Goal: Communication & Community: Share content

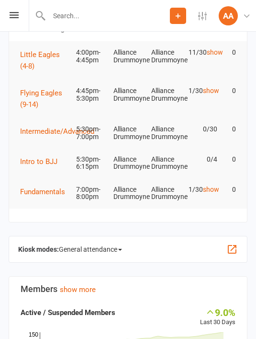
scroll to position [55, 0]
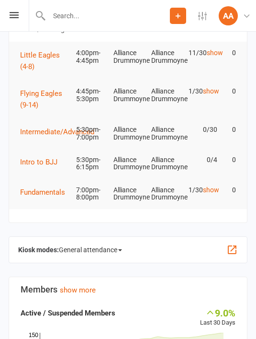
click at [109, 247] on span "General attendance" at bounding box center [90, 249] width 63 height 15
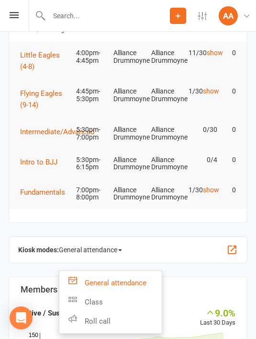
click at [115, 318] on link "Roll call" at bounding box center [110, 321] width 103 height 19
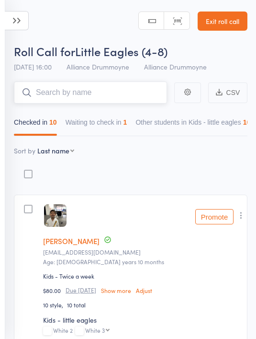
click at [112, 120] on button "Waiting to check in 1" at bounding box center [97, 125] width 62 height 22
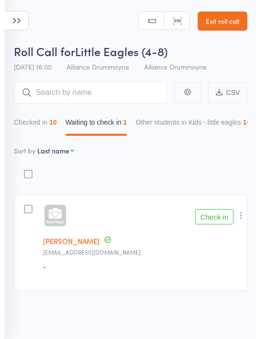
click at [213, 217] on button "Check in" at bounding box center [215, 216] width 38 height 15
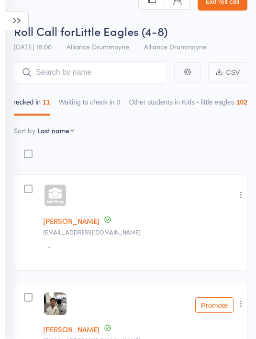
scroll to position [21, 0]
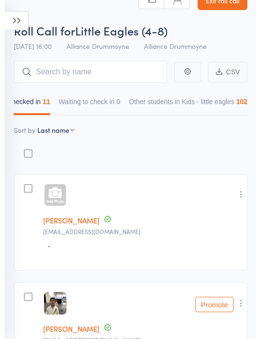
click at [59, 135] on select "First name Last name Birthday today? Behind on payments? Check in time Next pay…" at bounding box center [55, 130] width 37 height 10
select select "9"
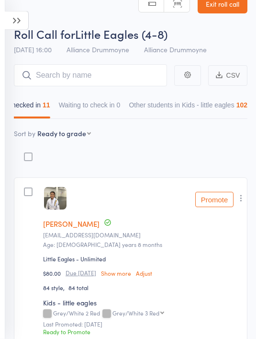
scroll to position [0, 0]
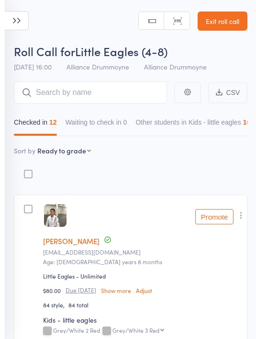
click at [23, 18] on icon at bounding box center [17, 20] width 24 height 19
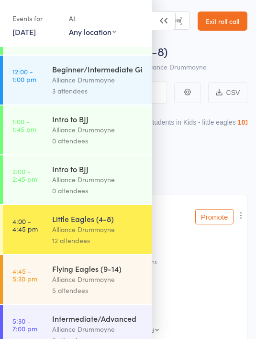
scroll to position [145, 0]
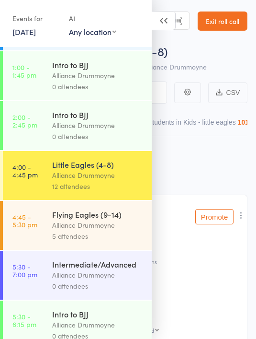
click at [117, 231] on div "Alliance Drummoyne" at bounding box center [98, 225] width 92 height 11
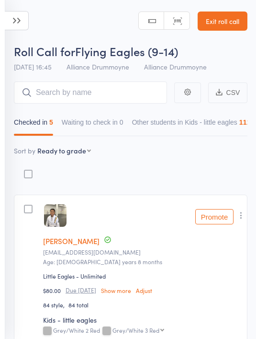
click at [19, 18] on icon at bounding box center [17, 20] width 24 height 19
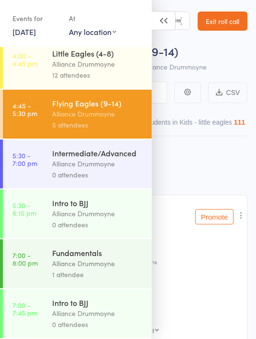
scroll to position [264, 0]
click at [96, 58] on div "Alliance Drummoyne" at bounding box center [98, 63] width 92 height 11
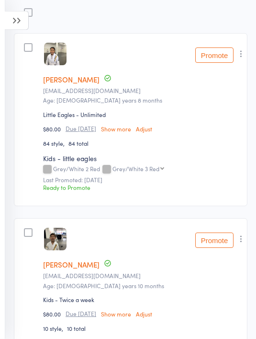
scroll to position [328, 0]
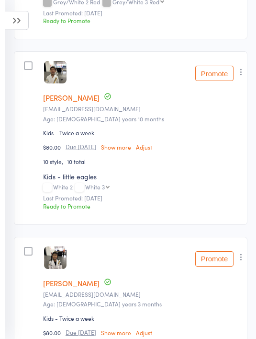
click at [213, 77] on button "Promote" at bounding box center [215, 73] width 38 height 15
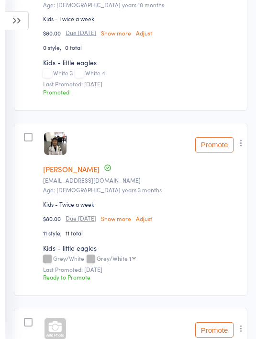
scroll to position [511, 0]
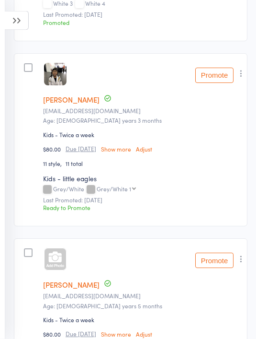
click at [216, 78] on button "Promote" at bounding box center [215, 75] width 38 height 15
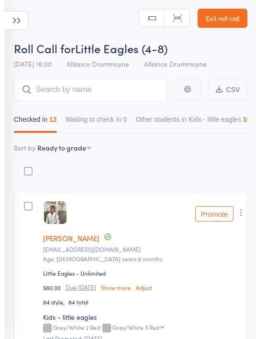
scroll to position [0, 0]
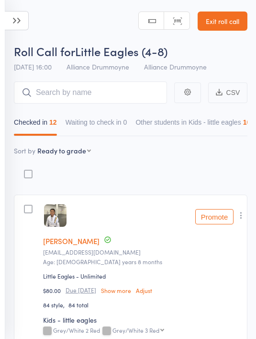
click at [23, 20] on icon at bounding box center [17, 20] width 24 height 19
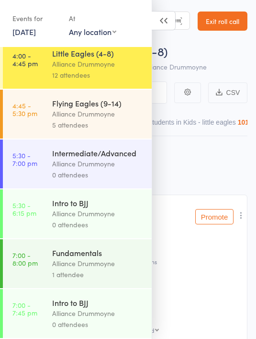
scroll to position [267, 0]
click at [102, 109] on div "Alliance Drummoyne" at bounding box center [98, 113] width 92 height 11
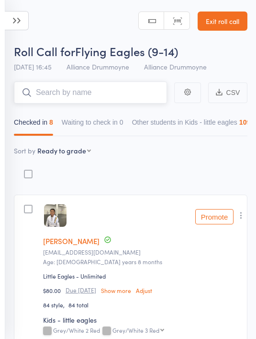
click at [102, 84] on input "search" at bounding box center [90, 92] width 153 height 22
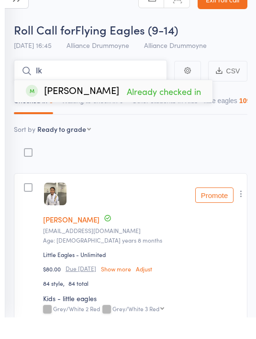
type input "I"
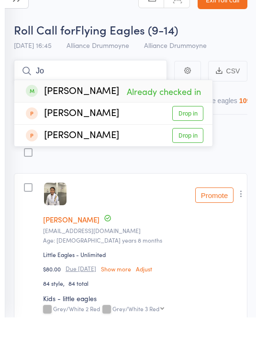
type input "J"
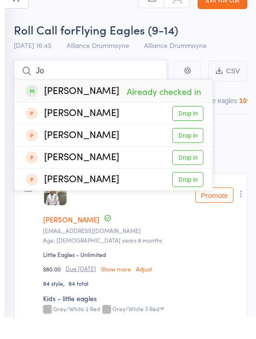
type input "J"
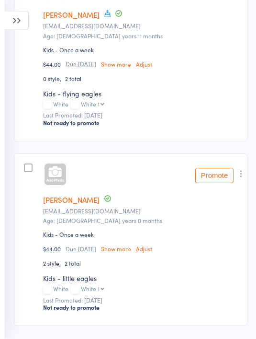
scroll to position [1336, 0]
click at [76, 205] on link "[PERSON_NAME]" at bounding box center [71, 200] width 57 height 10
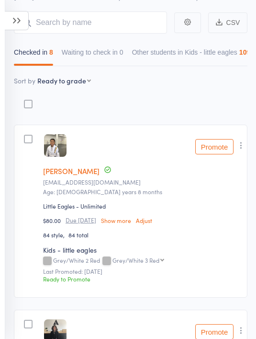
scroll to position [0, 0]
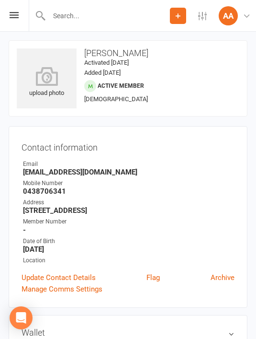
click at [50, 79] on icon at bounding box center [47, 76] width 60 height 19
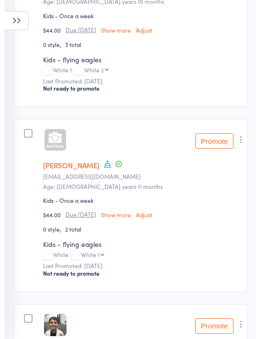
scroll to position [1183, 0]
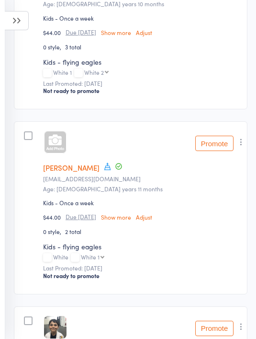
click at [104, 171] on icon at bounding box center [108, 166] width 9 height 9
click at [169, 138] on member-row "Iker Zabaleta Member has a birthday this week: August 15th Xzabaleta@gmail.com …" at bounding box center [131, 207] width 234 height 173
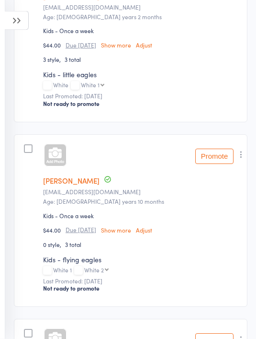
scroll to position [879, 0]
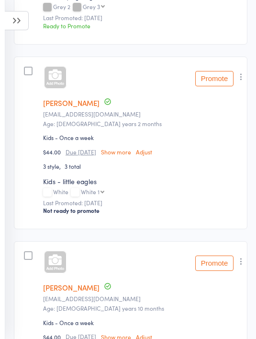
click at [69, 108] on link "[PERSON_NAME]" at bounding box center [71, 103] width 57 height 10
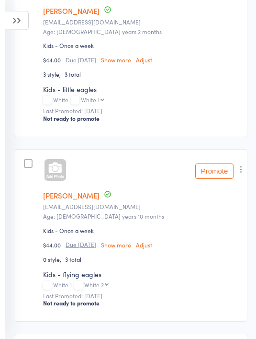
scroll to position [1054, 0]
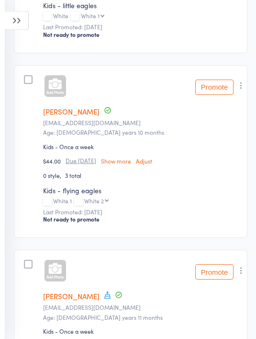
click at [69, 301] on link "[PERSON_NAME]" at bounding box center [71, 296] width 57 height 10
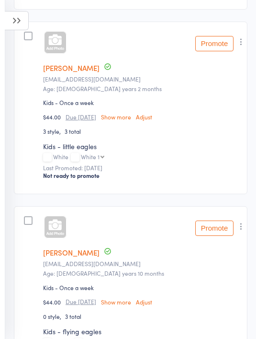
scroll to position [949, 0]
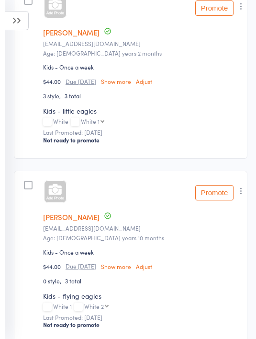
click at [78, 222] on link "Benjamin Elliott" at bounding box center [71, 217] width 57 height 10
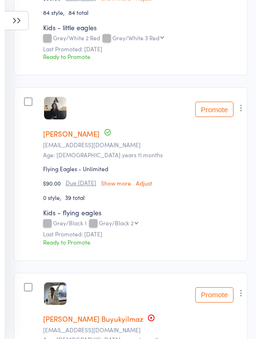
scroll to position [0, 0]
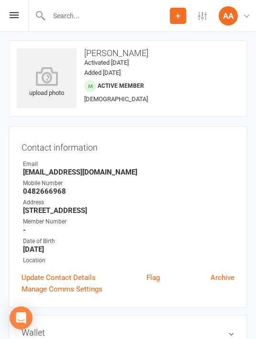
click at [48, 77] on icon at bounding box center [47, 76] width 60 height 19
click at [44, 69] on icon at bounding box center [47, 76] width 60 height 19
click at [46, 74] on icon at bounding box center [47, 76] width 60 height 19
click at [54, 69] on icon at bounding box center [47, 76] width 60 height 19
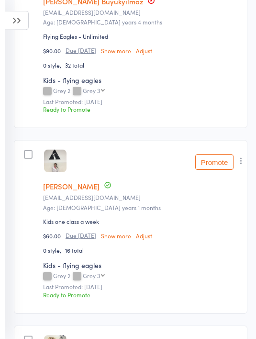
scroll to position [659, 0]
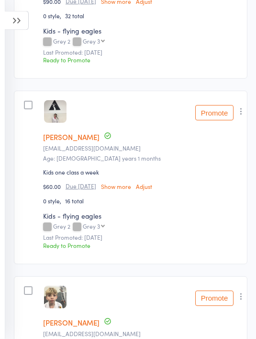
click at [222, 120] on button "Promote" at bounding box center [215, 112] width 38 height 15
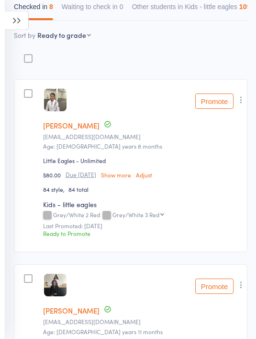
scroll to position [0, 0]
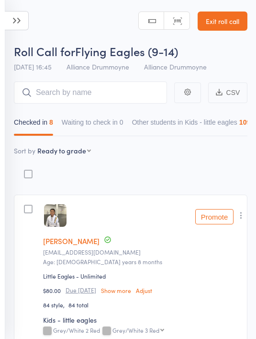
click at [234, 22] on link "Exit roll call" at bounding box center [223, 21] width 50 height 19
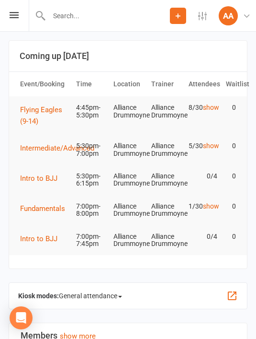
click at [215, 205] on td "1/30 show" at bounding box center [203, 206] width 37 height 23
click at [207, 210] on link "show" at bounding box center [211, 206] width 16 height 8
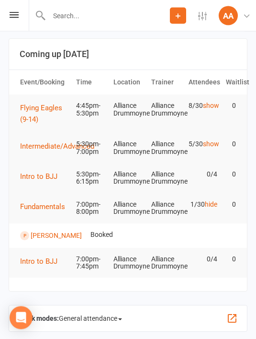
scroll to position [2, 0]
click at [46, 237] on link "[PERSON_NAME]" at bounding box center [56, 235] width 51 height 8
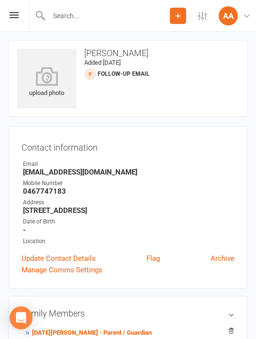
click at [19, 12] on div "Prospect Member Non-attending contact Class / event Appointment Grading event T…" at bounding box center [128, 16] width 256 height 32
click at [17, 15] on icon at bounding box center [14, 15] width 9 height 6
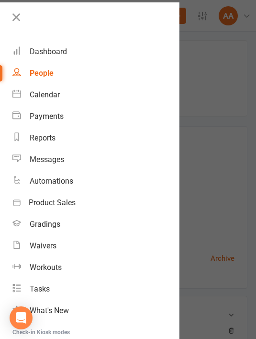
click at [58, 156] on div "Messages" at bounding box center [47, 159] width 35 height 9
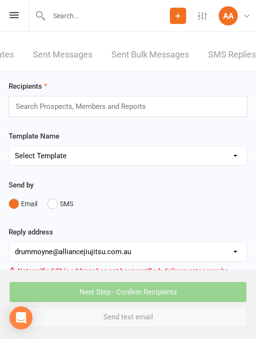
scroll to position [0, 108]
click at [17, 12] on icon at bounding box center [14, 15] width 9 height 6
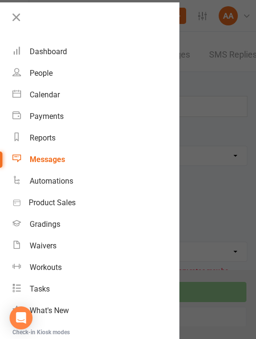
click at [58, 53] on div "Dashboard" at bounding box center [48, 51] width 37 height 9
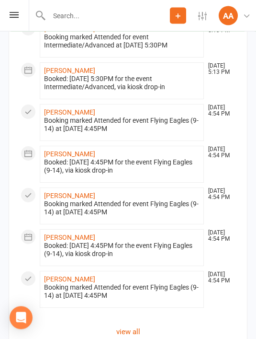
scroll to position [1379, 0]
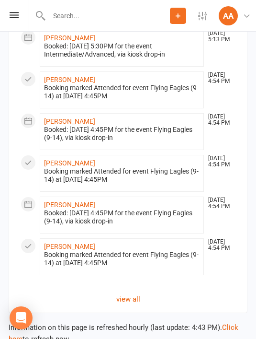
click at [141, 305] on link "view all" at bounding box center [128, 299] width 215 height 12
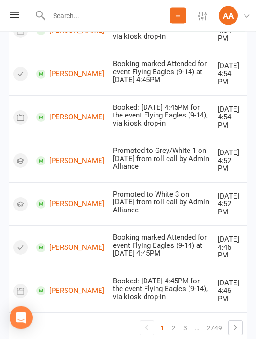
scroll to position [997, 0]
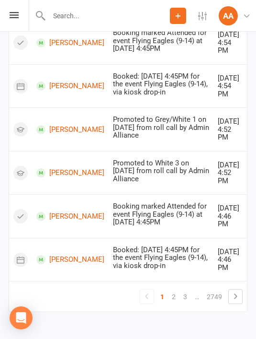
click at [178, 303] on link "2" at bounding box center [174, 296] width 12 height 13
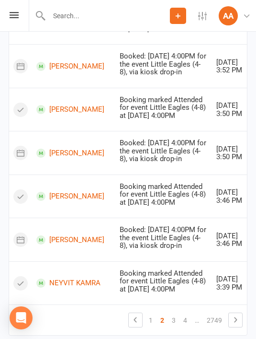
scroll to position [1001, 0]
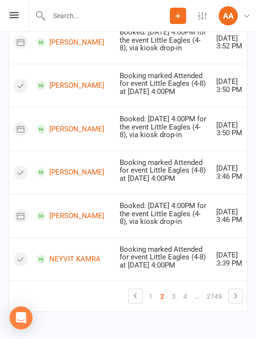
click at [174, 303] on link "3" at bounding box center [174, 295] width 12 height 13
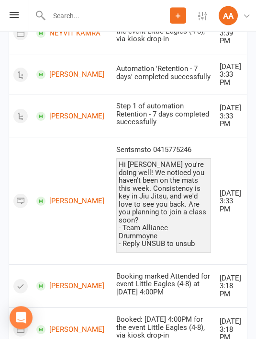
scroll to position [0, 0]
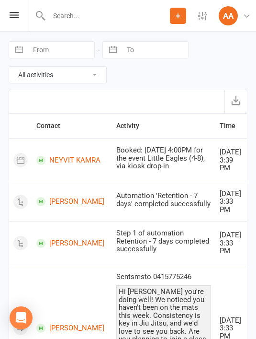
click at [14, 17] on icon at bounding box center [14, 15] width 9 height 6
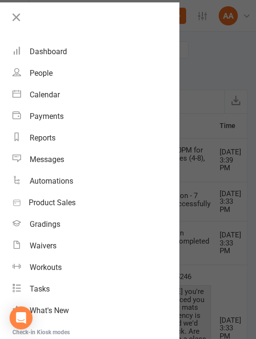
click at [53, 76] on link "People" at bounding box center [95, 73] width 167 height 22
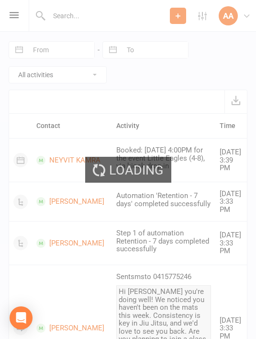
select select "100"
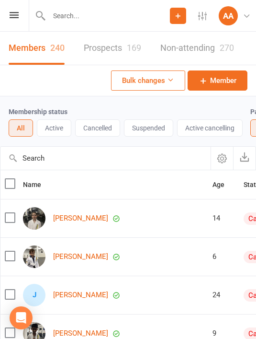
click at [13, 12] on icon at bounding box center [14, 15] width 9 height 6
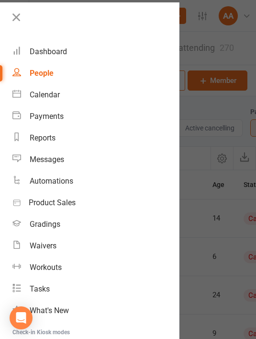
click at [48, 71] on div "People" at bounding box center [42, 73] width 24 height 9
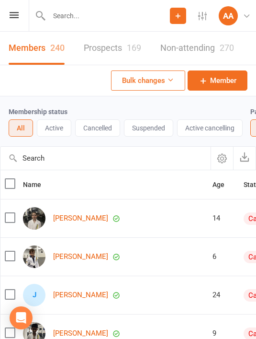
click at [107, 41] on link "Prospects 169" at bounding box center [113, 48] width 58 height 33
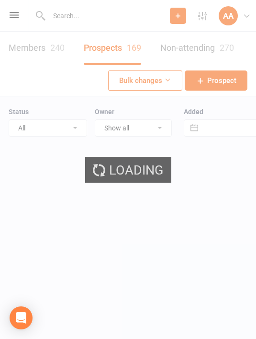
select select "100"
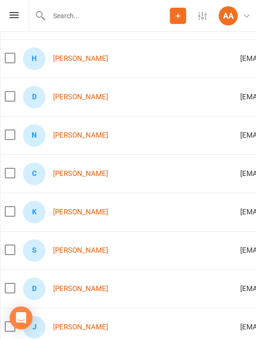
scroll to position [164, 0]
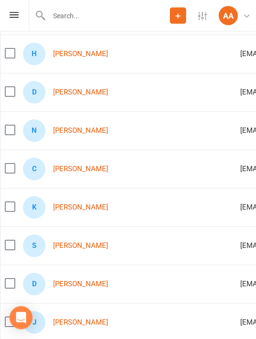
click at [78, 131] on link "Noah Zoud" at bounding box center [80, 131] width 55 height 8
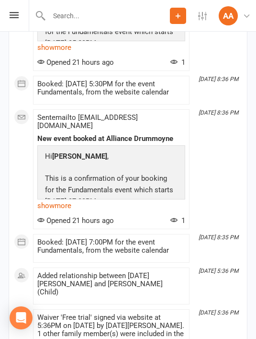
scroll to position [1208, 0]
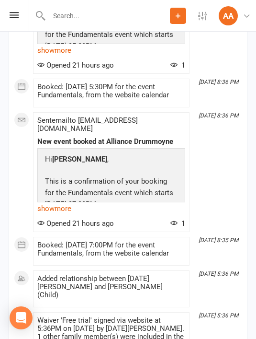
click at [114, 248] on div "This Month Aug 13, 8:55 AM Status changed from (blank) to Follow-up Email by Ad…" at bounding box center [128, 143] width 229 height 477
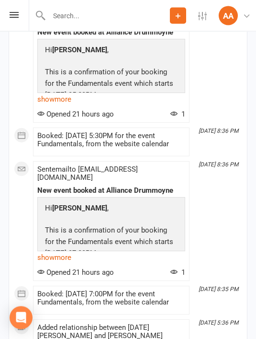
scroll to position [1157, 0]
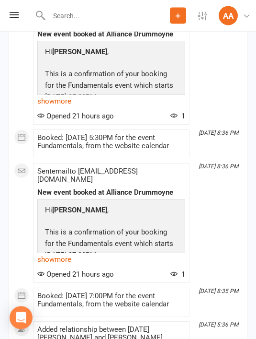
click at [67, 253] on link "show more" at bounding box center [111, 259] width 148 height 13
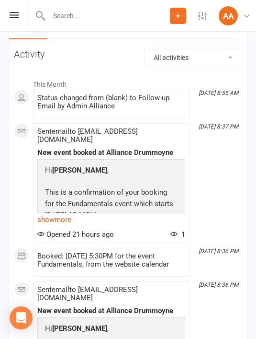
scroll to position [1036, 0]
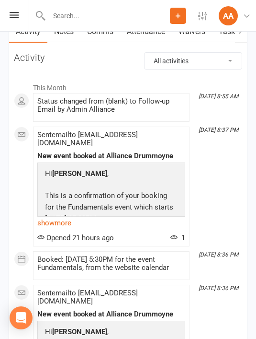
click at [62, 216] on link "show more" at bounding box center [111, 222] width 148 height 13
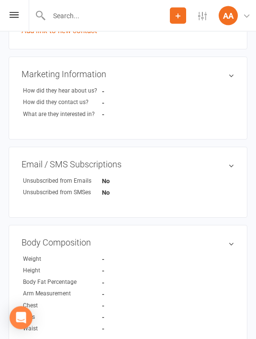
scroll to position [323, 0]
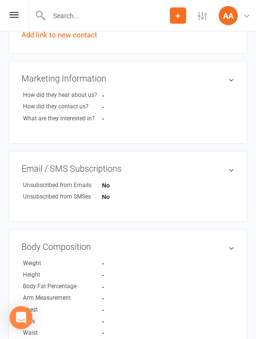
click at [12, 9] on div "Prospect Member Non-attending contact Class / event Appointment Grading event T…" at bounding box center [128, 16] width 256 height 32
click at [10, 18] on icon at bounding box center [14, 15] width 9 height 6
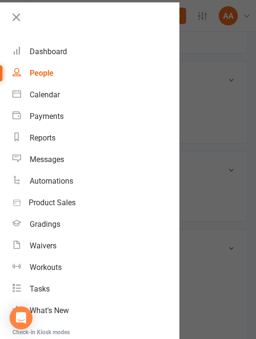
click at [59, 185] on div "Automations" at bounding box center [52, 180] width 44 height 9
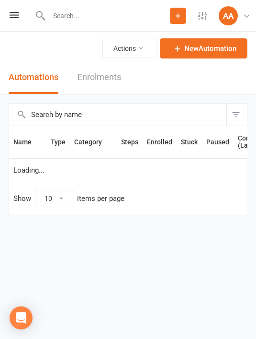
select select "25"
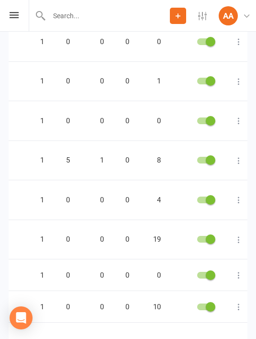
scroll to position [0, 126]
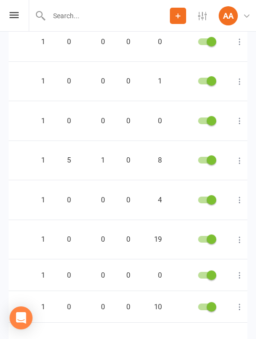
click at [237, 195] on icon at bounding box center [240, 200] width 10 height 10
click at [181, 210] on link "Edit" at bounding box center [195, 210] width 95 height 19
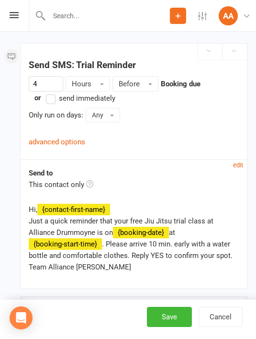
scroll to position [607, 0]
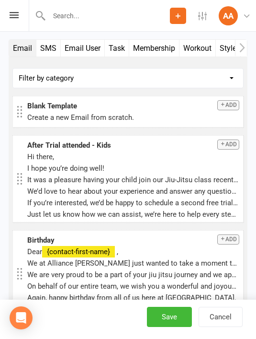
click at [17, 12] on icon at bounding box center [14, 15] width 9 height 6
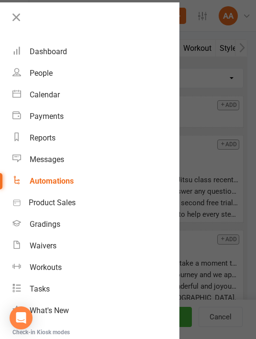
scroll to position [1233, 0]
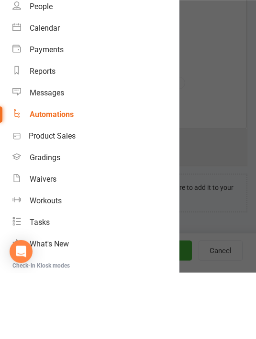
click at [55, 149] on link "Messages" at bounding box center [95, 160] width 167 height 22
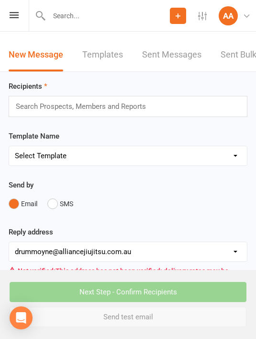
click at [58, 208] on button "SMS" at bounding box center [60, 204] width 26 height 18
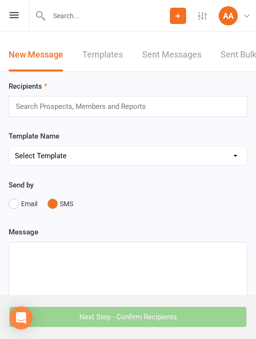
click at [103, 107] on input "text" at bounding box center [85, 106] width 141 height 12
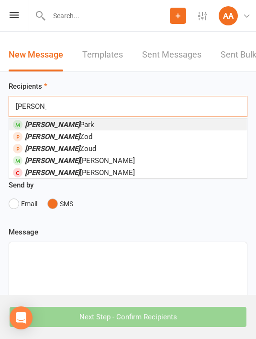
type input "Noah"
click at [12, 17] on icon at bounding box center [14, 15] width 9 height 6
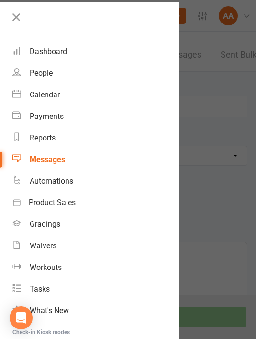
click at [49, 52] on div "Dashboard" at bounding box center [48, 51] width 37 height 9
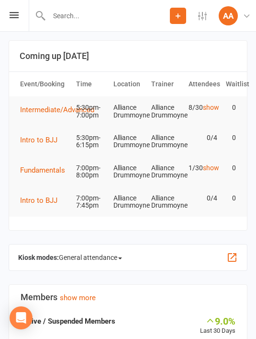
click at [213, 172] on link "show" at bounding box center [211, 168] width 16 height 8
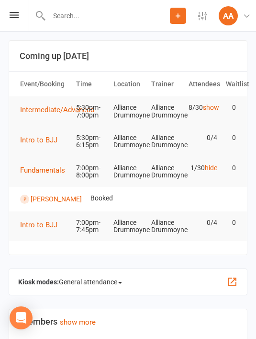
click at [11, 12] on icon at bounding box center [14, 15] width 9 height 6
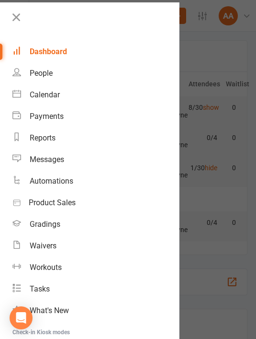
click at [56, 162] on div "Messages" at bounding box center [47, 159] width 35 height 9
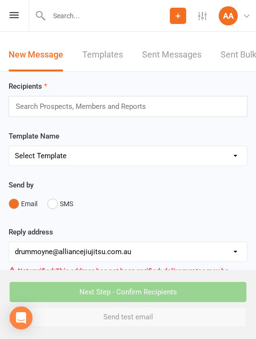
click at [58, 208] on button "SMS" at bounding box center [60, 204] width 26 height 18
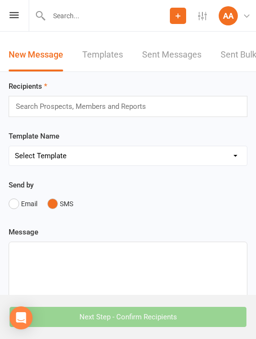
click at [114, 105] on input "text" at bounding box center [85, 106] width 141 height 12
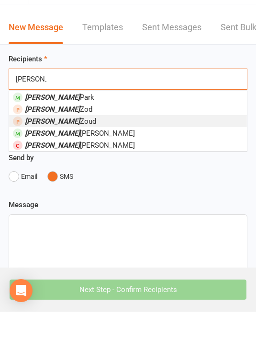
type input "Noah"
click at [62, 142] on li "Noah Zoud" at bounding box center [128, 148] width 238 height 12
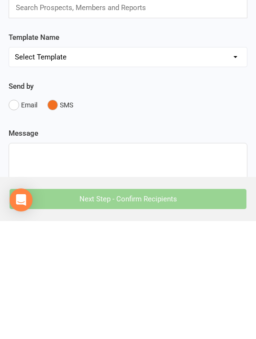
click at [120, 266] on p at bounding box center [128, 272] width 227 height 12
click at [48, 266] on p at bounding box center [128, 272] width 227 height 12
paste div
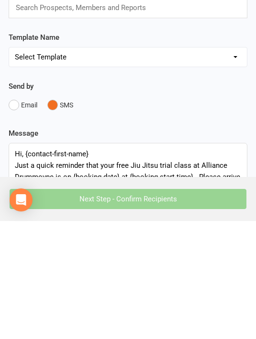
click at [31, 266] on p "Hi, {contact-first-name}" at bounding box center [128, 272] width 227 height 12
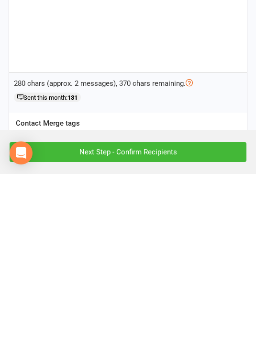
scroll to position [177, 0]
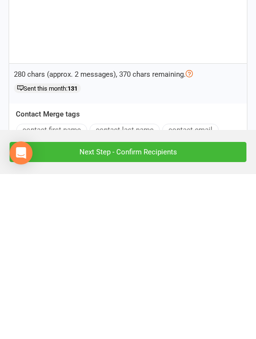
click at [73, 289] on button "contact-first-name" at bounding box center [51, 295] width 71 height 12
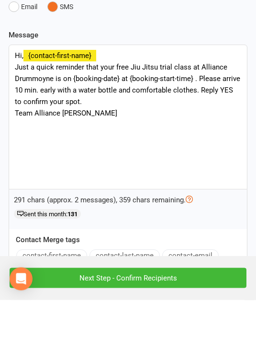
click at [75, 101] on p "Just a quick reminder that your free Jiu Jitsu trial class at Alliance Drummoyn…" at bounding box center [128, 124] width 227 height 46
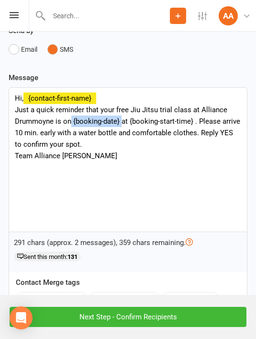
scroll to position [127, 0]
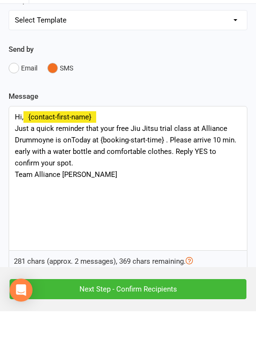
click at [102, 150] on p "Just a quick reminder that your free Jiu Jitsu trial class at Alliance Drummoyn…" at bounding box center [128, 173] width 227 height 46
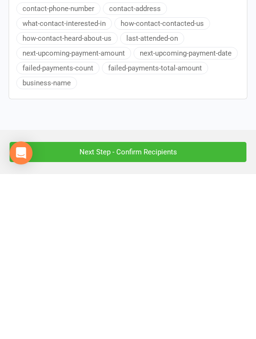
click at [197, 307] on input "Next Step - Confirm Recipients" at bounding box center [128, 317] width 237 height 20
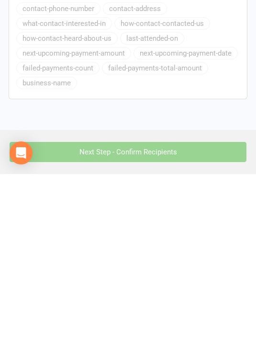
scroll to position [325, 0]
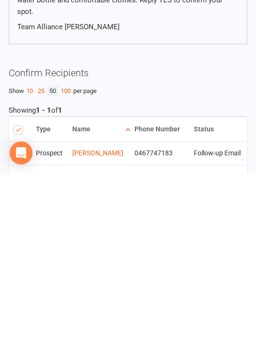
scroll to position [79, 0]
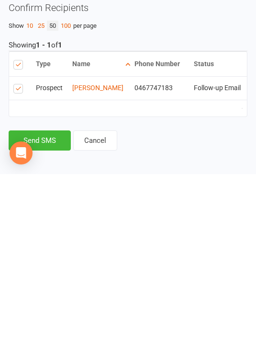
click at [48, 295] on button "Send SMS" at bounding box center [40, 305] width 62 height 20
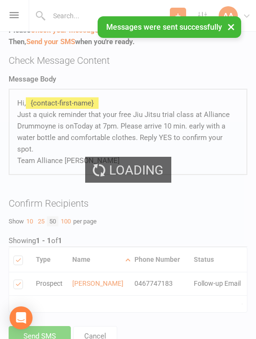
scroll to position [0, 0]
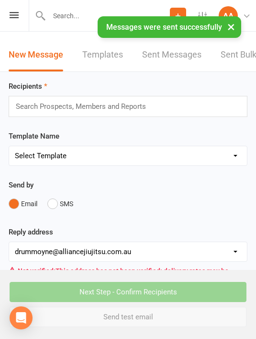
click at [18, 15] on icon at bounding box center [14, 15] width 9 height 6
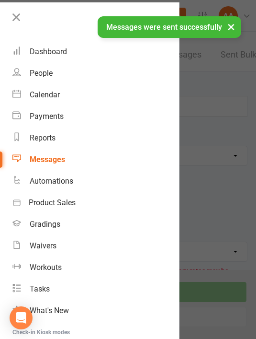
click at [64, 54] on div "Dashboard" at bounding box center [48, 51] width 37 height 9
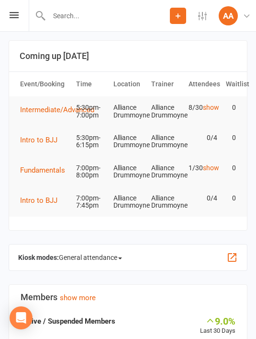
click at [20, 9] on div "Prospect Member Non-attending contact Class / event Appointment Grading event T…" at bounding box center [128, 16] width 256 height 32
click at [7, 14] on div "Prospect Member Non-attending contact Class / event Appointment Grading event T…" at bounding box center [128, 16] width 256 height 32
click at [11, 17] on icon at bounding box center [14, 15] width 9 height 6
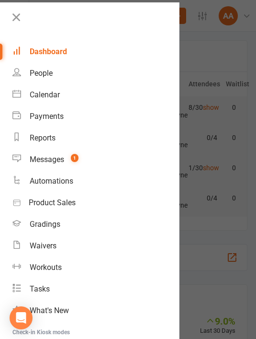
click at [69, 161] on count-badge "1" at bounding box center [72, 159] width 12 height 9
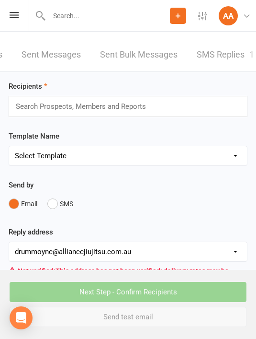
scroll to position [0, 120]
click at [220, 51] on link "SMS Replies 1" at bounding box center [226, 54] width 58 height 33
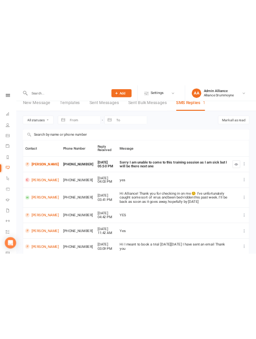
scroll to position [88, 0]
